Goal: Task Accomplishment & Management: Manage account settings

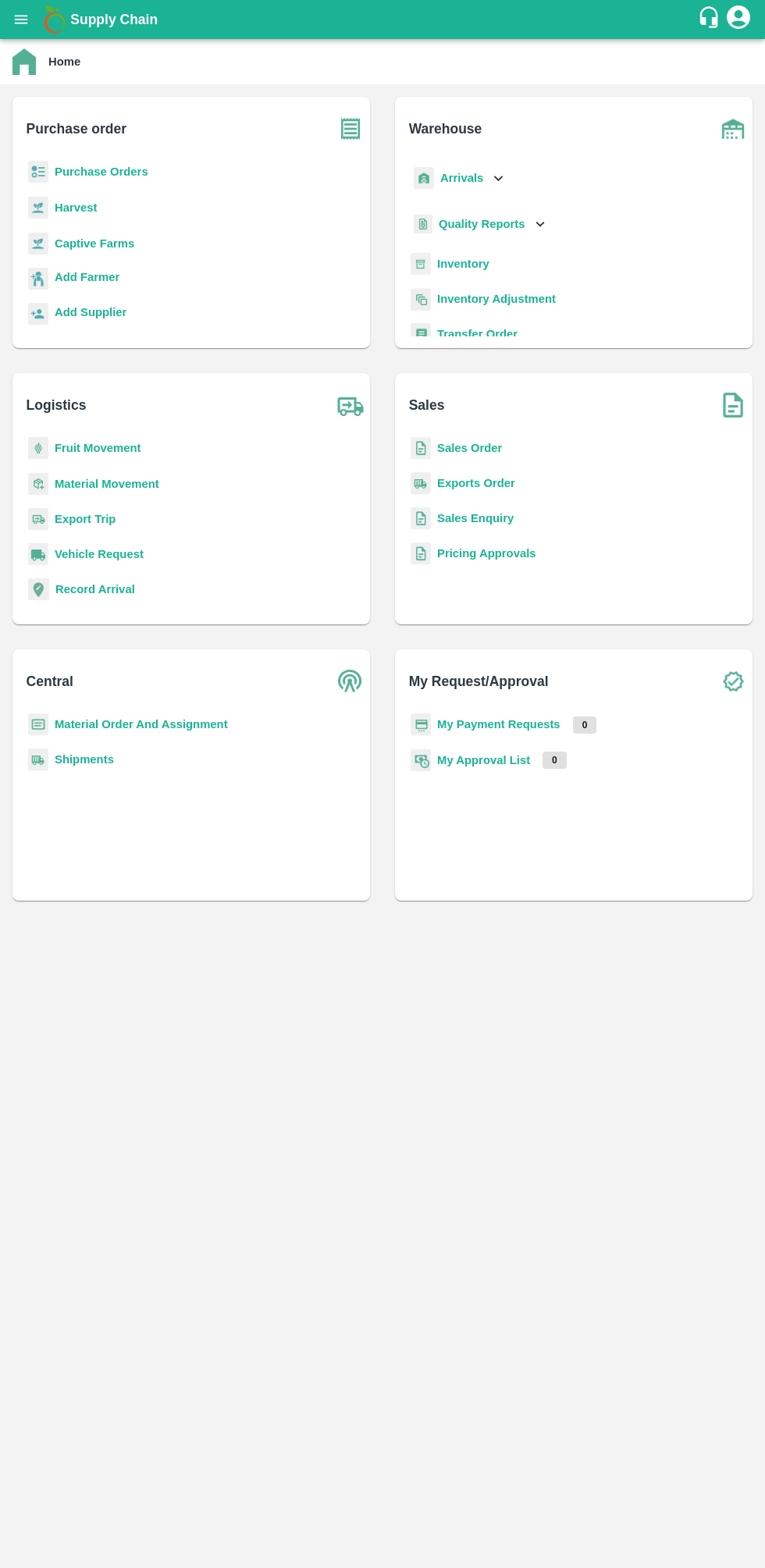
click at [478, 448] on b "Sales Order" at bounding box center [470, 448] width 65 height 13
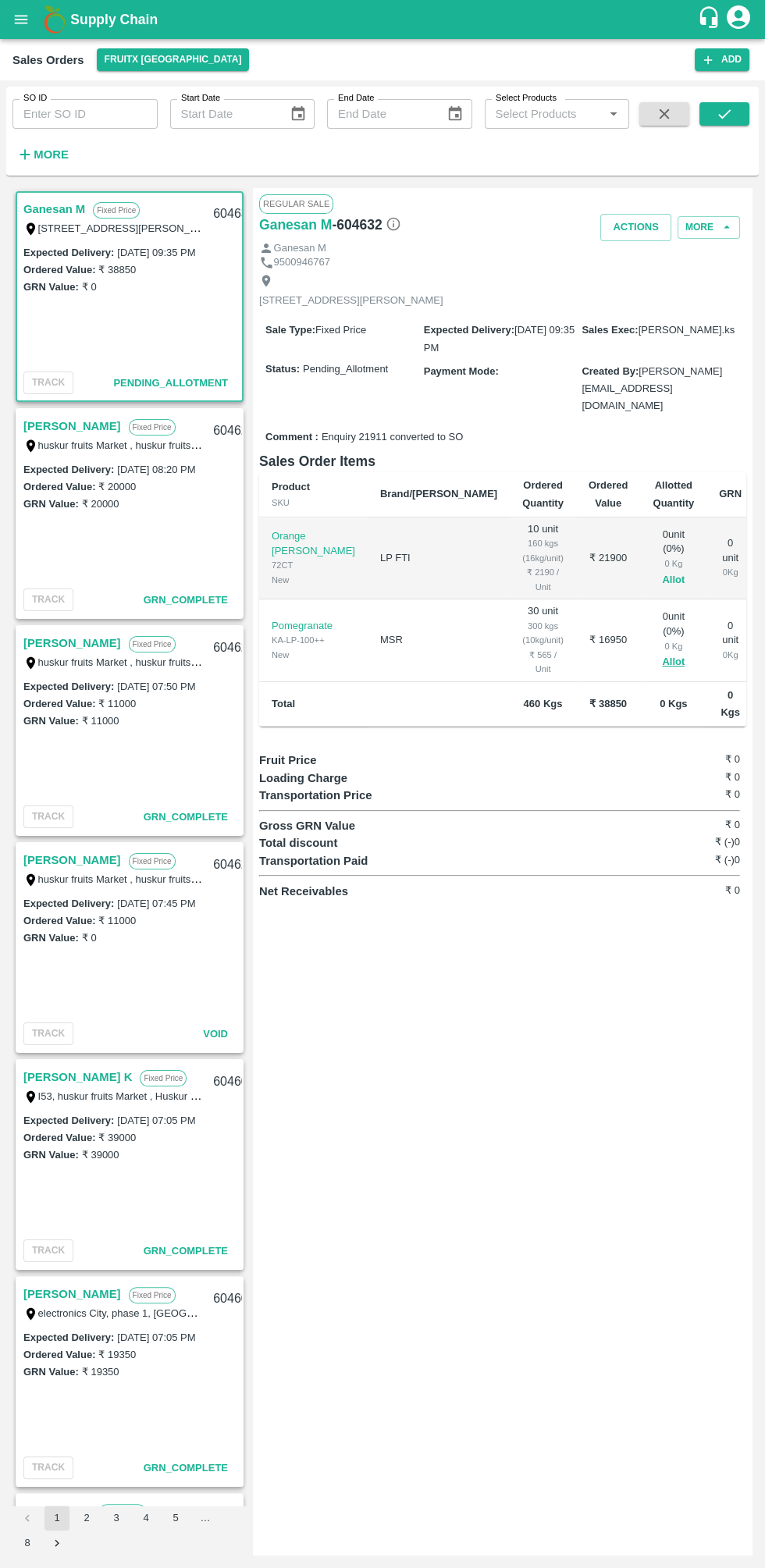
click at [662, 576] on button "Allot" at bounding box center [673, 580] width 23 height 18
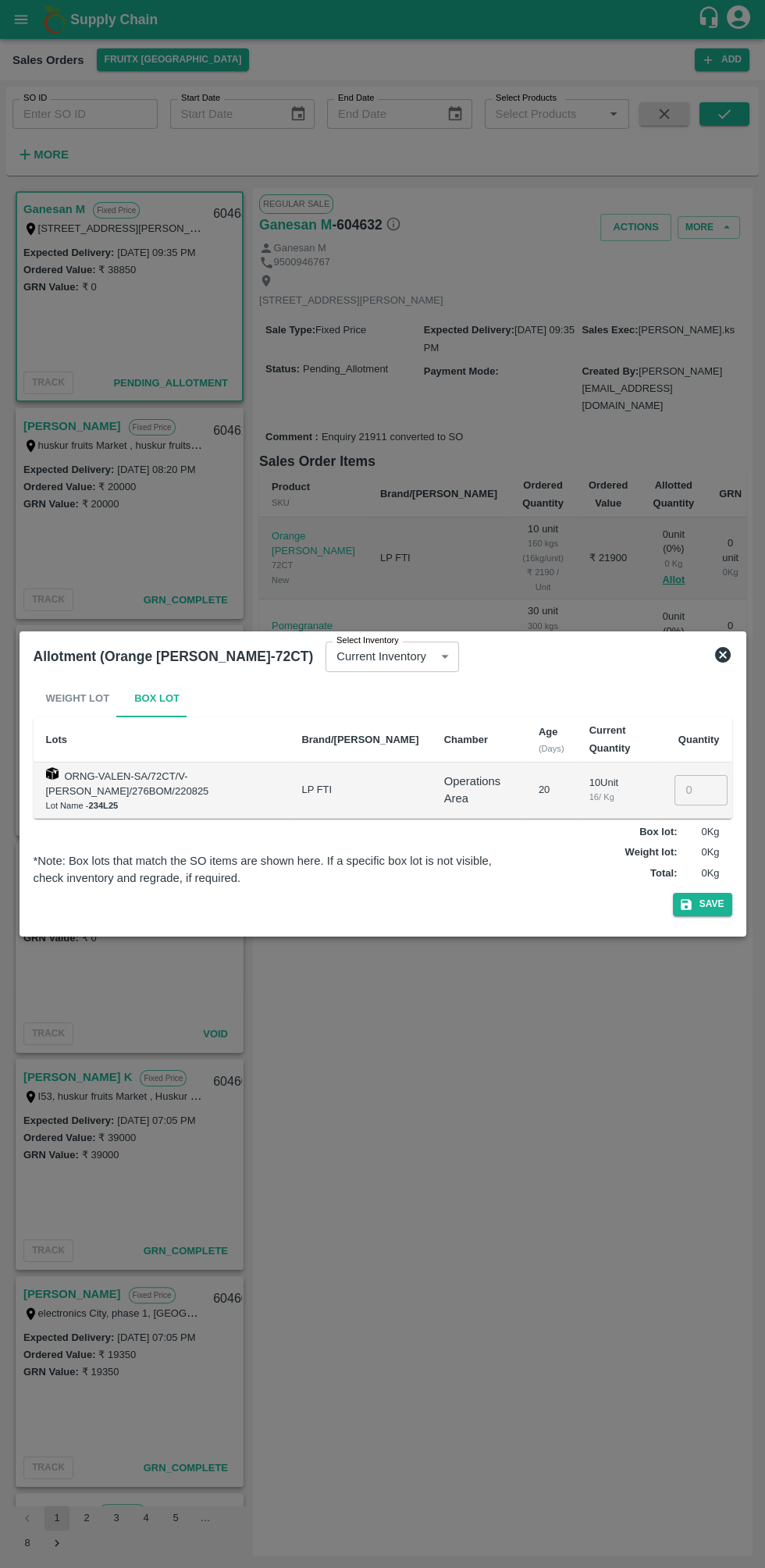
click at [702, 790] on input "number" at bounding box center [701, 790] width 53 height 30
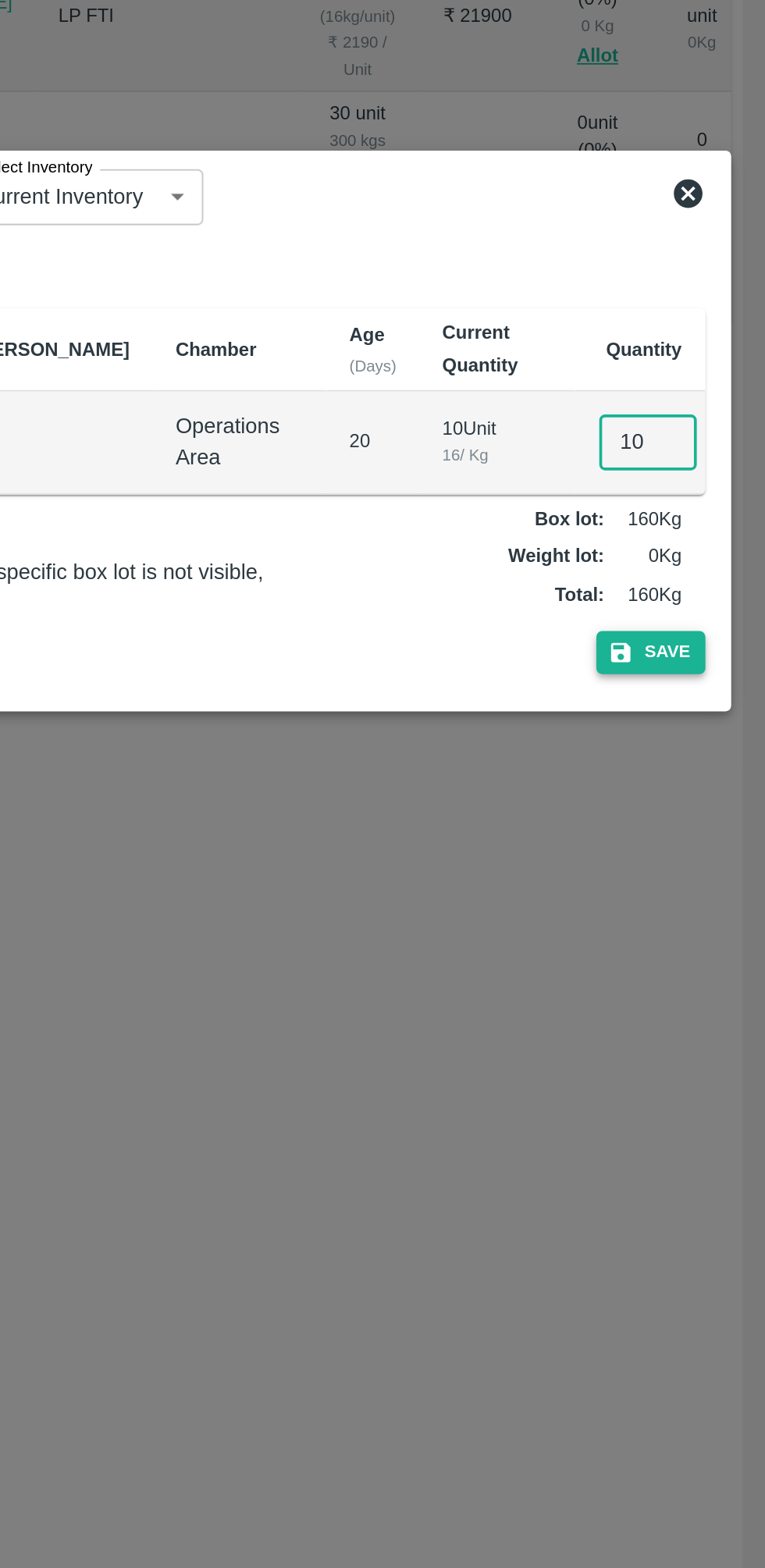
type input "10"
click at [722, 912] on button "Save" at bounding box center [703, 904] width 60 height 23
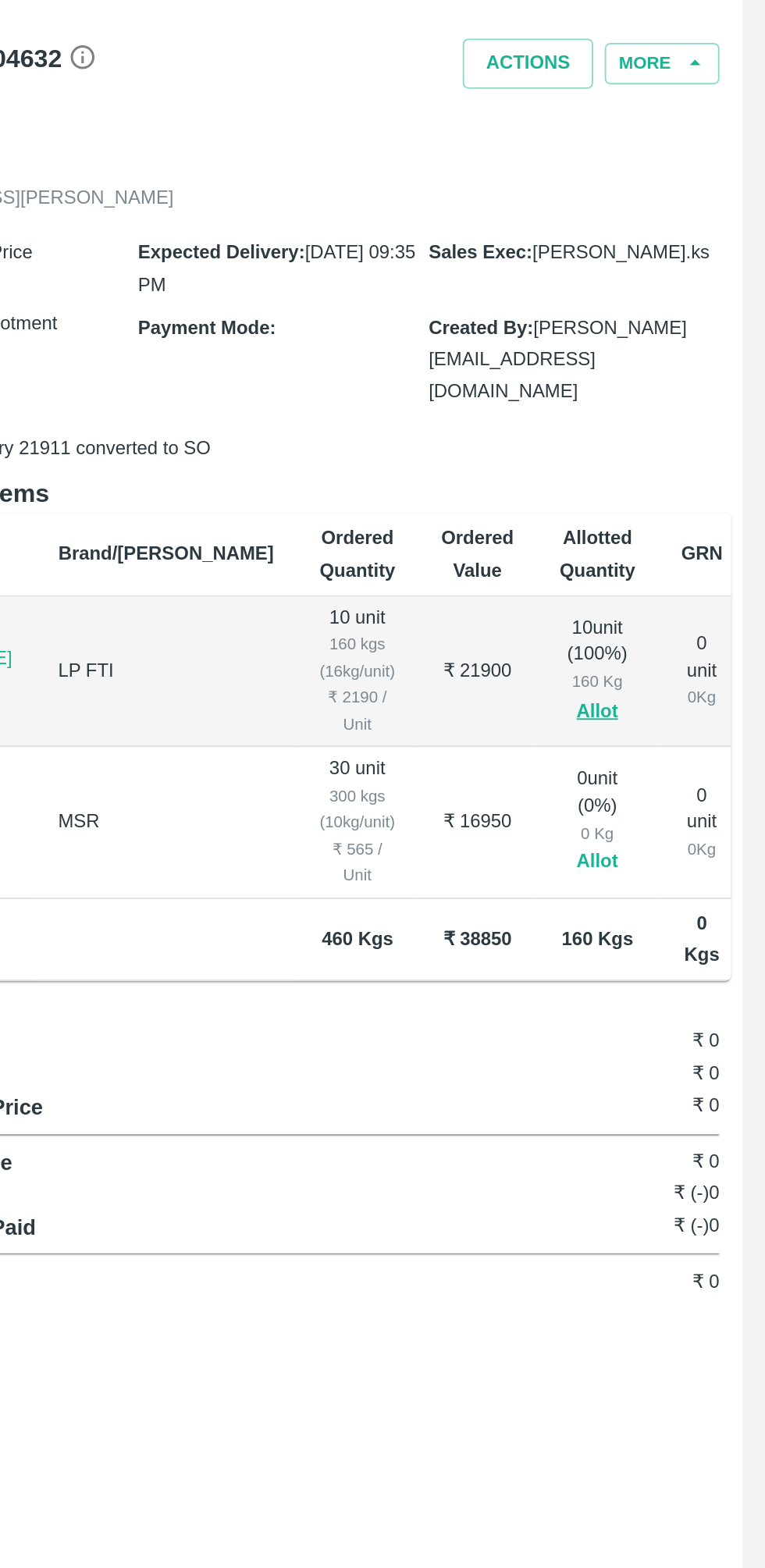
click at [662, 658] on button "Allot" at bounding box center [673, 662] width 23 height 18
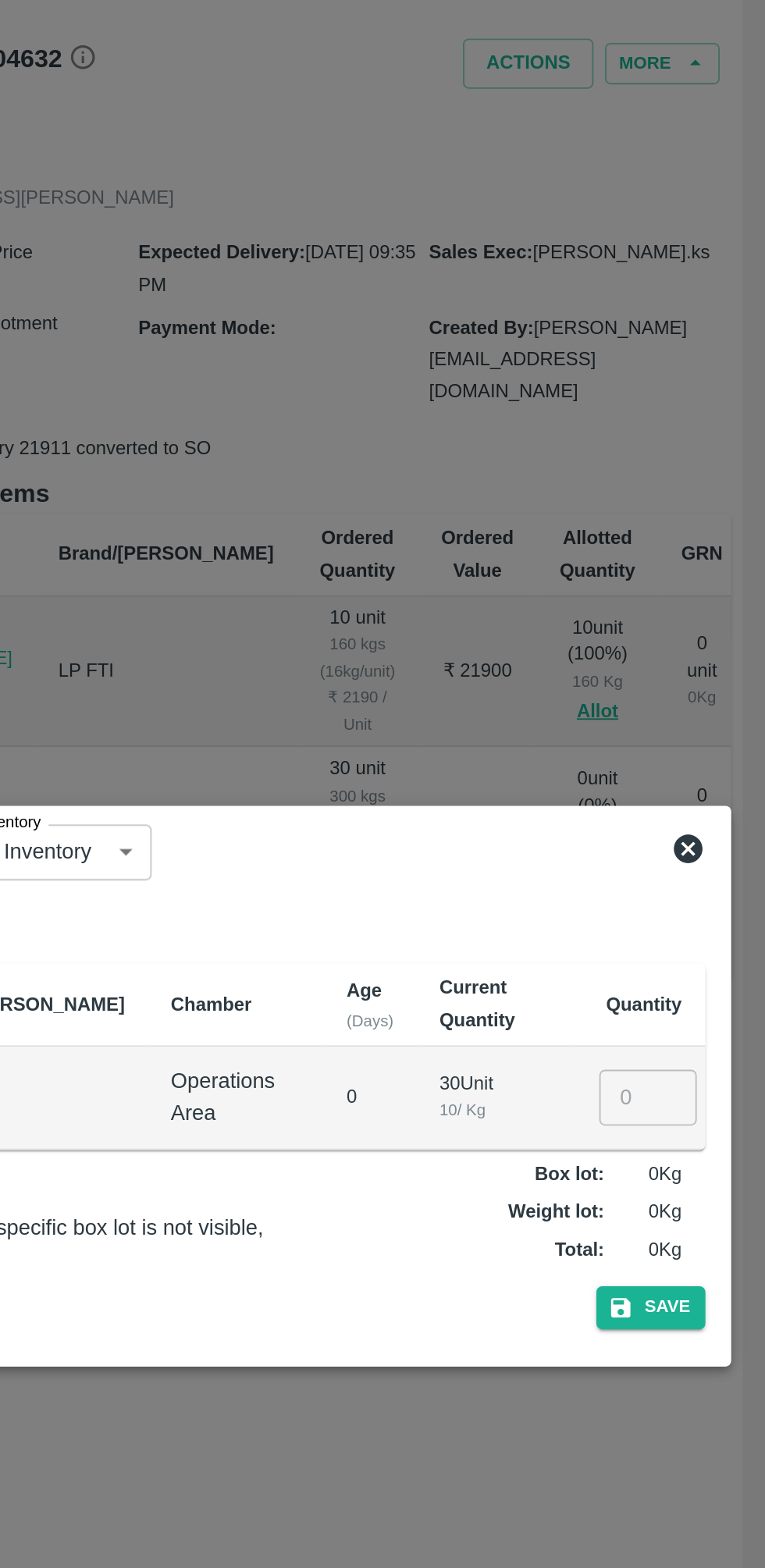
click at [694, 784] on input "number" at bounding box center [701, 790] width 53 height 30
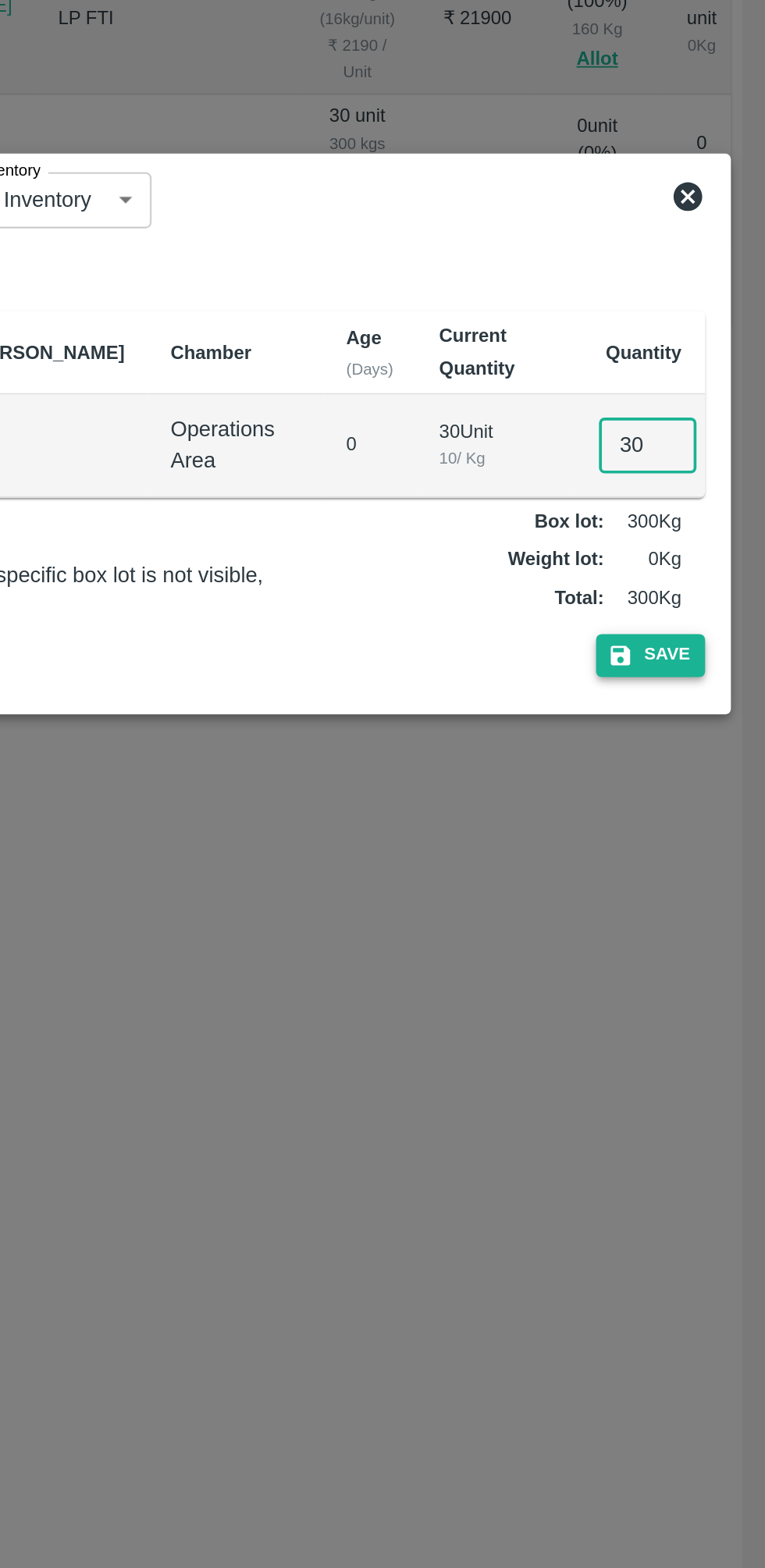
type input "30"
click at [713, 904] on button "Save" at bounding box center [703, 904] width 60 height 23
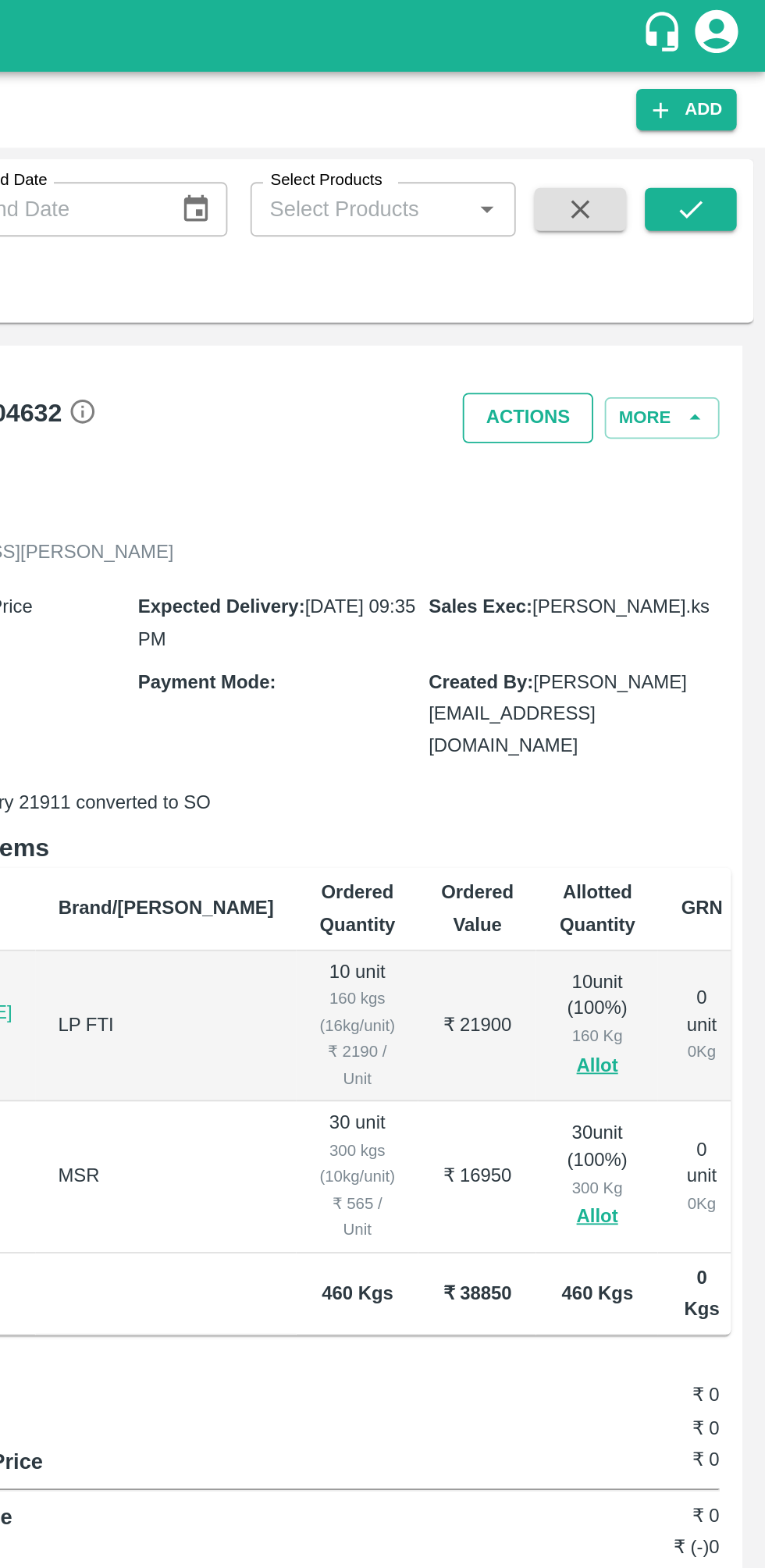
click at [644, 227] on button "Actions" at bounding box center [636, 227] width 71 height 27
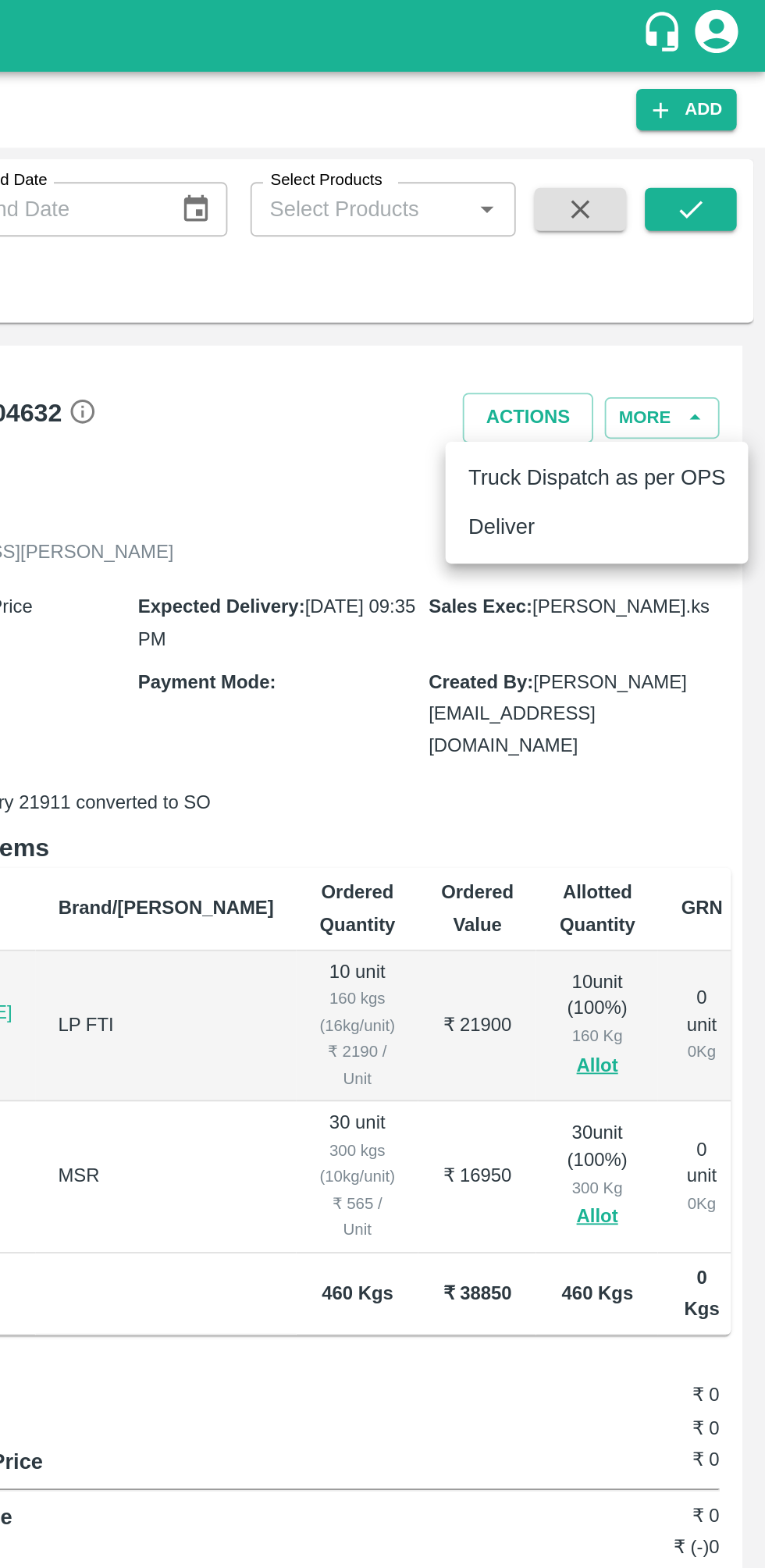
click at [655, 292] on li "Deliver" at bounding box center [674, 286] width 165 height 26
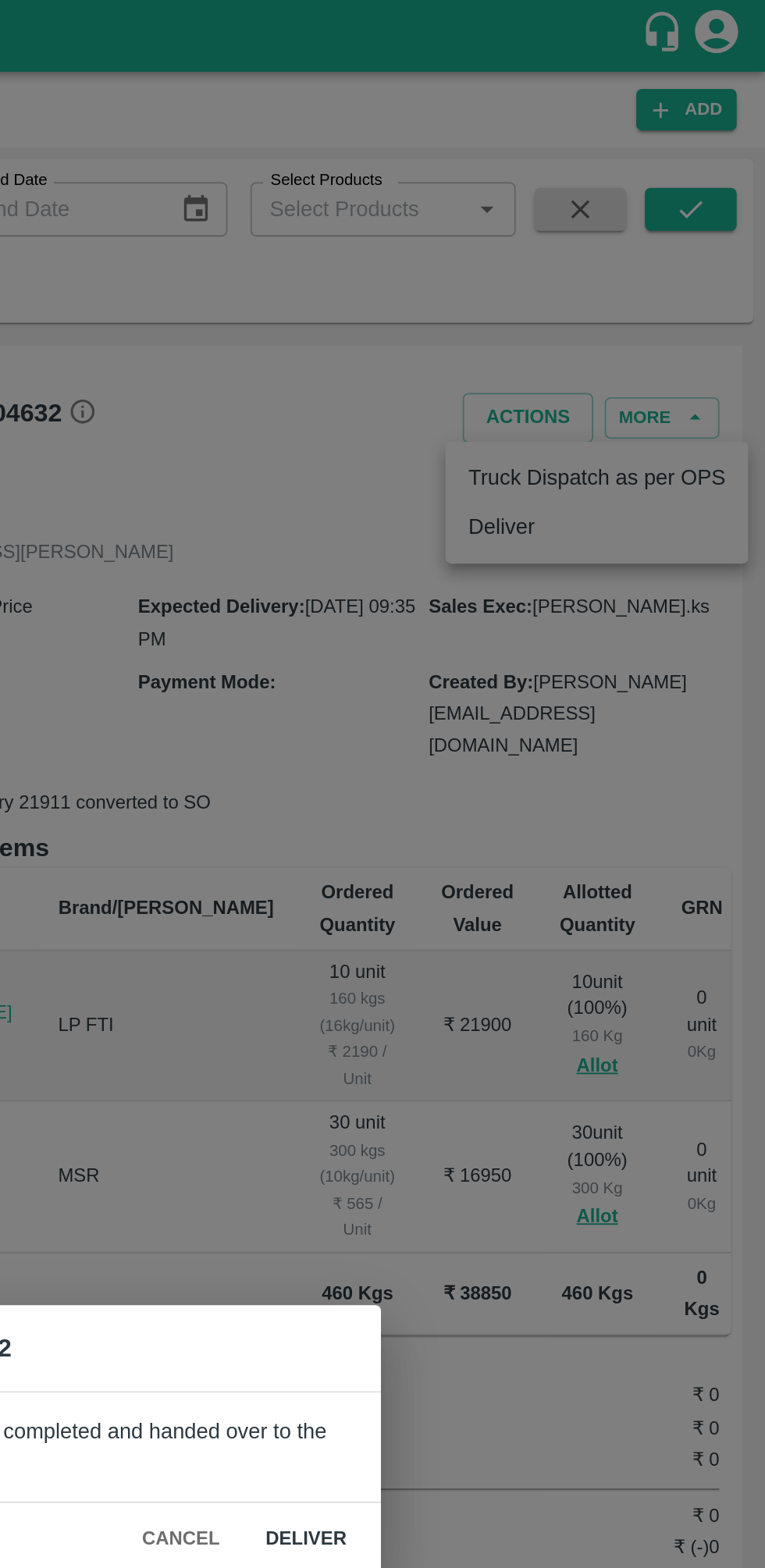
click at [512, 839] on button "Deliver" at bounding box center [515, 838] width 69 height 27
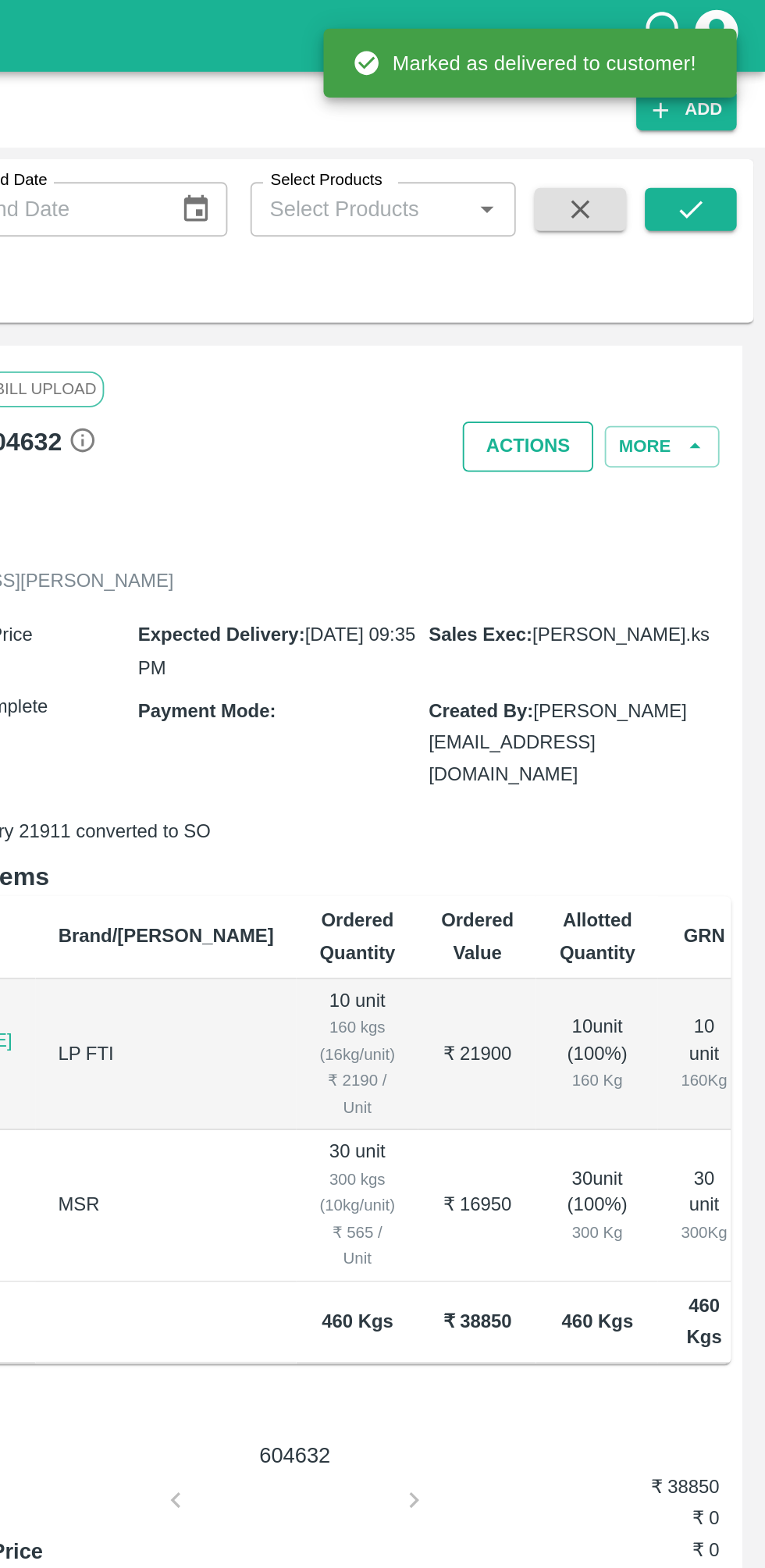
click at [635, 239] on button "Actions" at bounding box center [636, 243] width 71 height 27
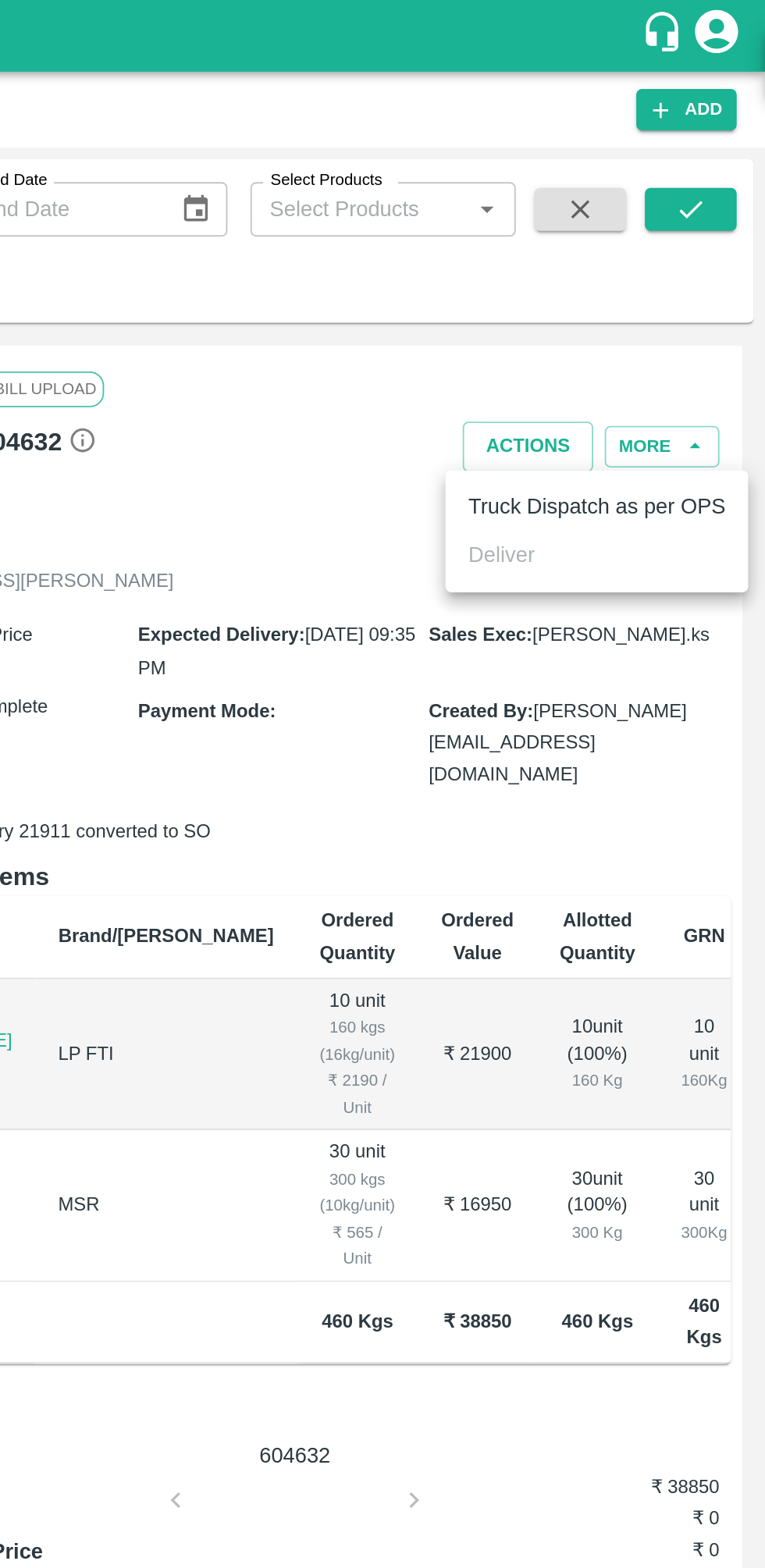
click at [693, 275] on li "Truck Dispatch as per OPS" at bounding box center [674, 275] width 165 height 26
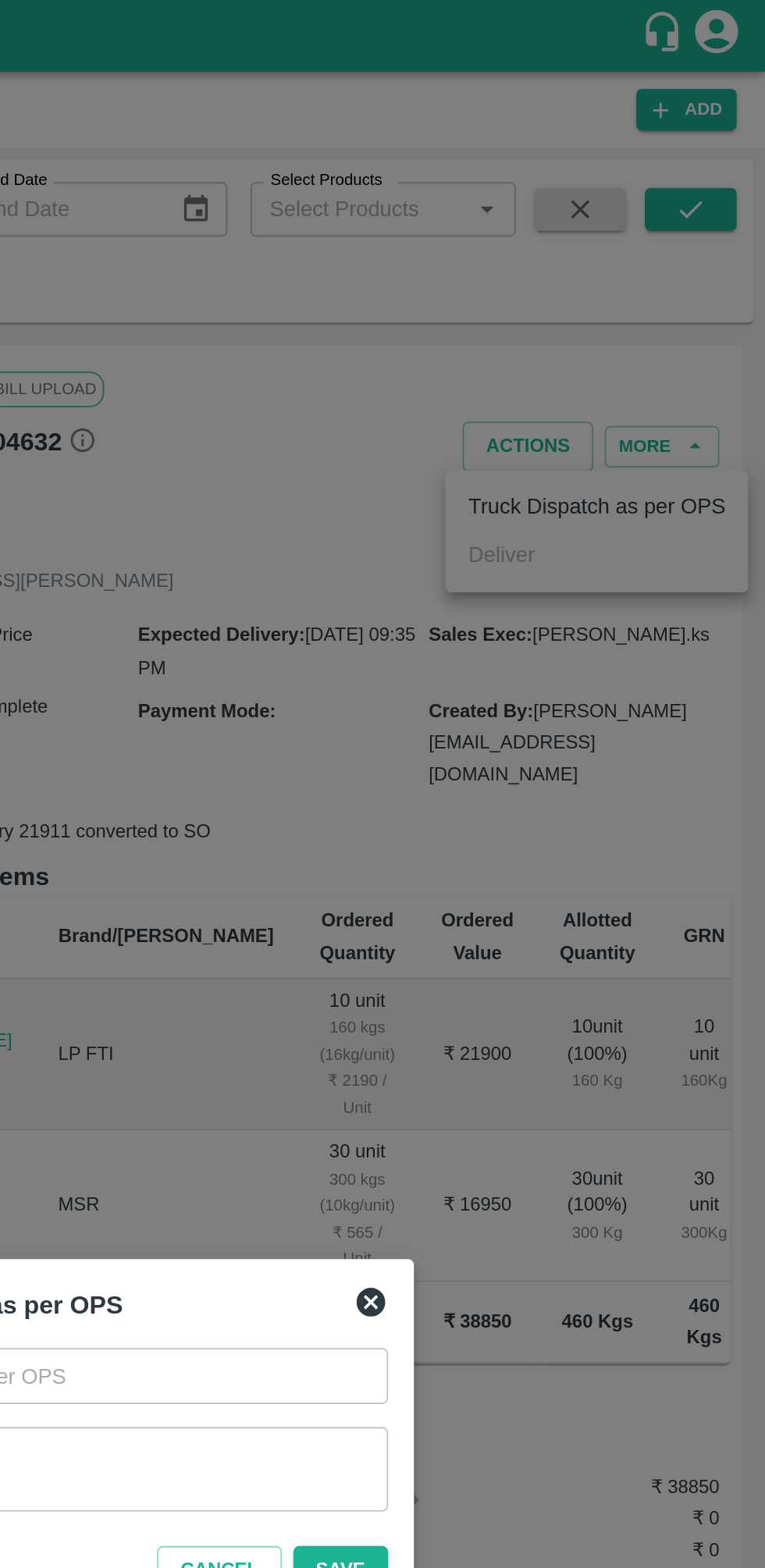
type input "11/09/2025 09:33 PM"
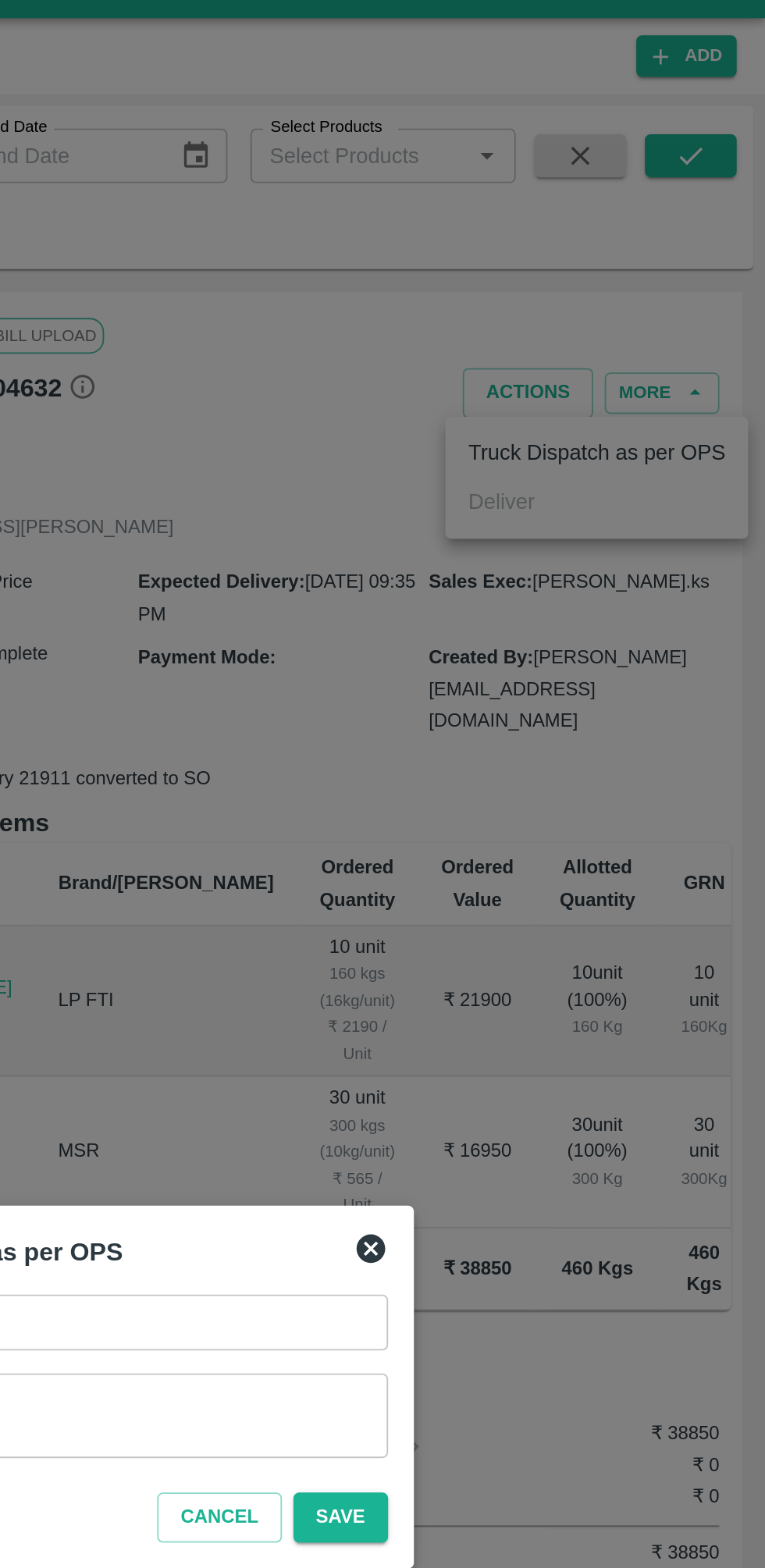
click at [504, 795] on textarea "Remarks   *" at bounding box center [382, 799] width 332 height 33
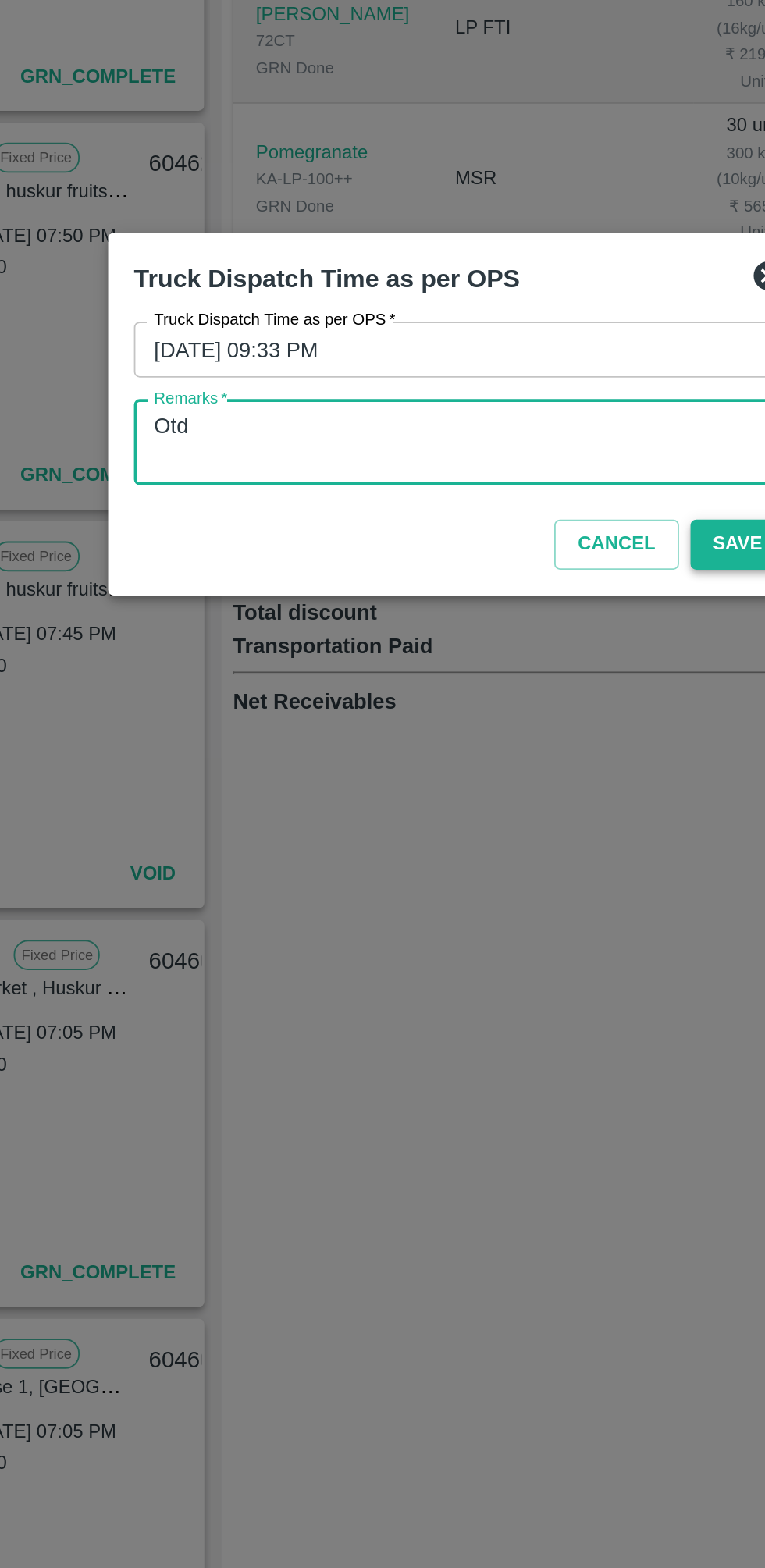
type textarea "Otd"
click at [528, 850] on button "Save" at bounding box center [534, 855] width 52 height 27
